Goal: Information Seeking & Learning: Learn about a topic

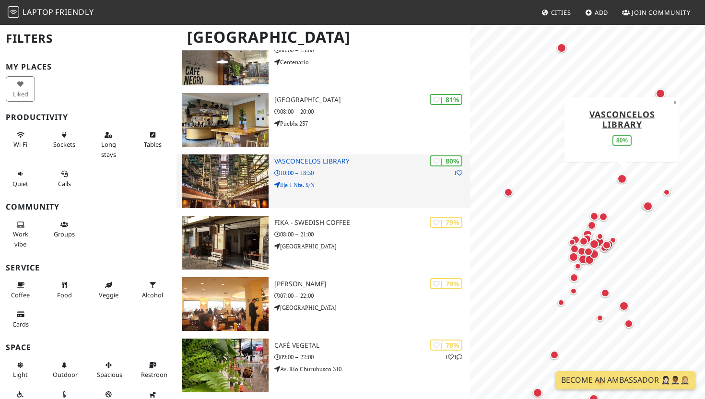
scroll to position [850, 0]
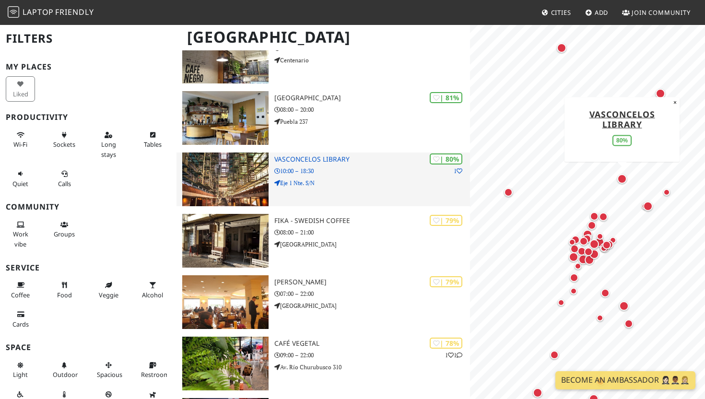
click at [287, 158] on h3 "Vasconcelos library" at bounding box center [372, 159] width 196 height 8
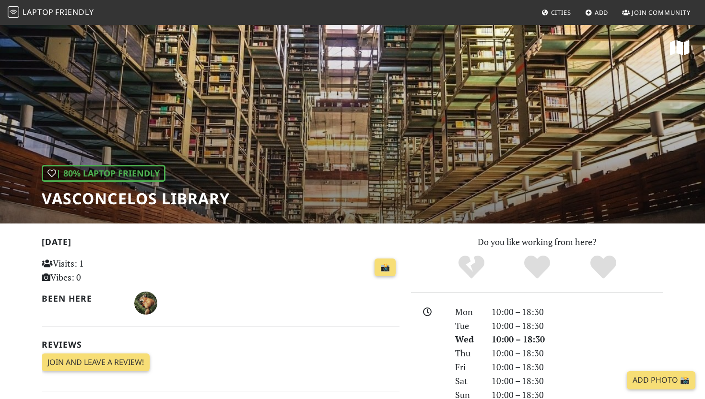
click at [137, 197] on h1 "Vasconcelos library" at bounding box center [136, 199] width 188 height 18
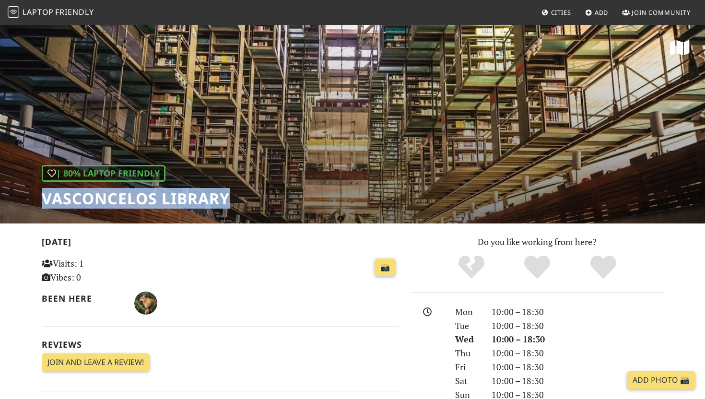
click at [137, 197] on h1 "Vasconcelos library" at bounding box center [136, 199] width 188 height 18
copy div "Vasconcelos library"
